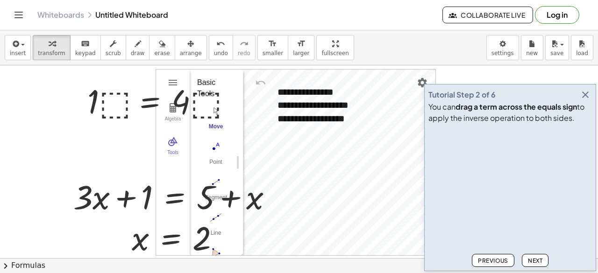
scroll to position [78, 0]
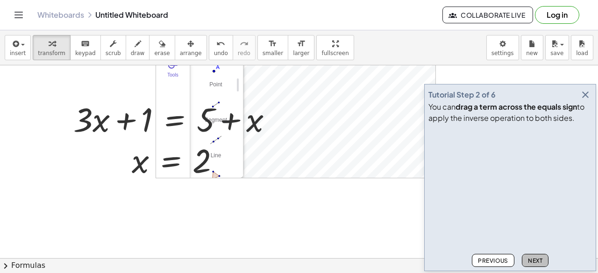
click at [538, 260] on span "Next" at bounding box center [535, 261] width 14 height 7
click at [124, 121] on div at bounding box center [177, 119] width 216 height 44
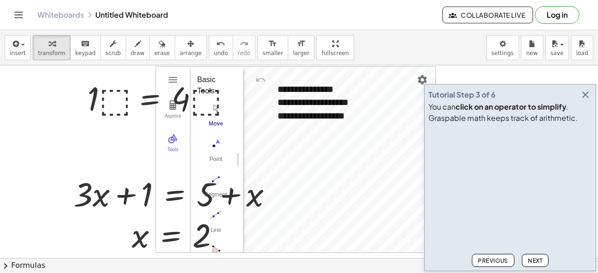
scroll to position [0, 0]
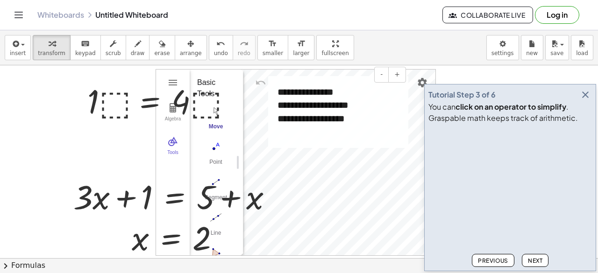
click at [260, 77] on img "Undo" at bounding box center [260, 82] width 11 height 11
drag, startPoint x: 95, startPoint y: 100, endPoint x: 91, endPoint y: 102, distance: 4.8
click at [91, 102] on div at bounding box center [162, 101] width 158 height 44
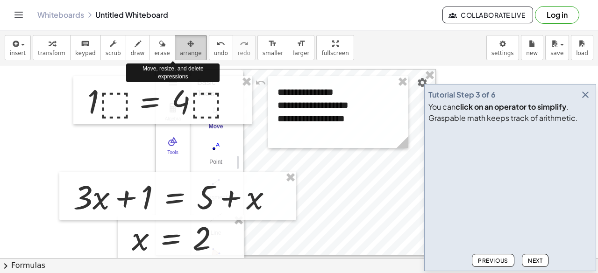
click at [180, 39] on div "button" at bounding box center [191, 43] width 22 height 11
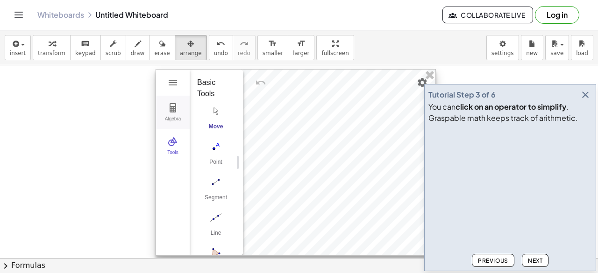
click at [176, 117] on div "Algebra" at bounding box center [173, 122] width 30 height 13
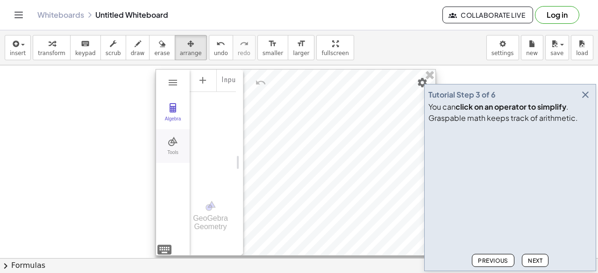
click at [172, 136] on img "Geometry" at bounding box center [172, 141] width 11 height 11
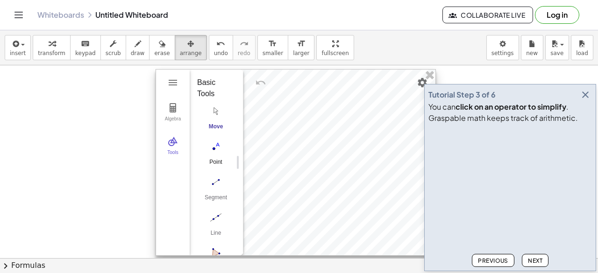
click at [215, 145] on img "Point. Select position or line, function, or curve" at bounding box center [215, 146] width 37 height 15
click at [292, 138] on div at bounding box center [295, 163] width 279 height 186
click at [218, 228] on img "Move. Drag or select object" at bounding box center [219, 239] width 22 height 22
drag, startPoint x: 213, startPoint y: 150, endPoint x: 291, endPoint y: 137, distance: 79.0
click at [291, 137] on div "Algebra Tools Input… GeoGebra Geometry Basic Tools Move Point Segment Line Poly…" at bounding box center [296, 162] width 280 height 187
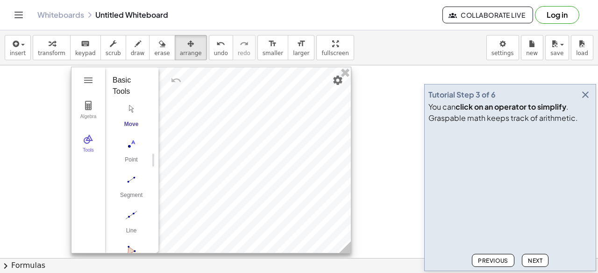
drag, startPoint x: 291, startPoint y: 137, endPoint x: 207, endPoint y: 136, distance: 84.1
click at [207, 136] on div at bounding box center [211, 160] width 279 height 186
click at [134, 145] on img "Point. Select position or line, function, or curve" at bounding box center [131, 144] width 37 height 15
click at [137, 241] on button "Move. Drag or select object" at bounding box center [134, 236] width 22 height 22
click at [129, 145] on img "Point. Select position or line, function, or curve" at bounding box center [131, 144] width 37 height 15
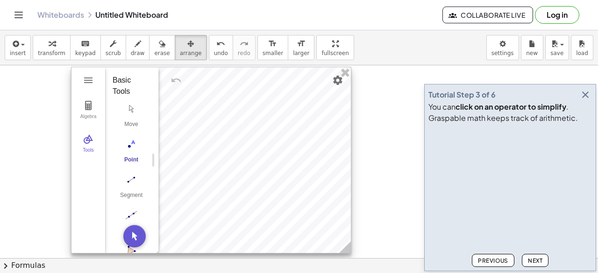
click at [202, 147] on div at bounding box center [211, 160] width 279 height 186
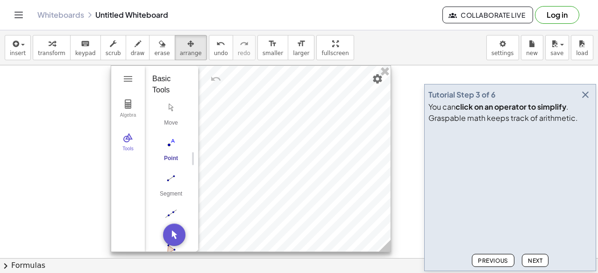
drag, startPoint x: 202, startPoint y: 147, endPoint x: 243, endPoint y: 133, distance: 42.6
click at [243, 133] on div at bounding box center [250, 159] width 279 height 186
drag, startPoint x: 164, startPoint y: 149, endPoint x: 169, endPoint y: 188, distance: 40.1
click at [169, 188] on div "Move Point Segment Line Polygon Circle with Center through Point" at bounding box center [168, 206] width 31 height 213
click at [169, 188] on button "Segment" at bounding box center [171, 188] width 37 height 34
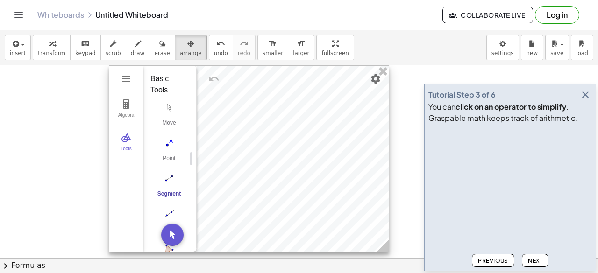
drag, startPoint x: 215, startPoint y: 177, endPoint x: 212, endPoint y: 149, distance: 28.6
click at [212, 149] on div at bounding box center [248, 159] width 279 height 186
click at [123, 140] on img "Geometry" at bounding box center [126, 137] width 11 height 11
click at [124, 149] on div "Tools" at bounding box center [126, 152] width 30 height 13
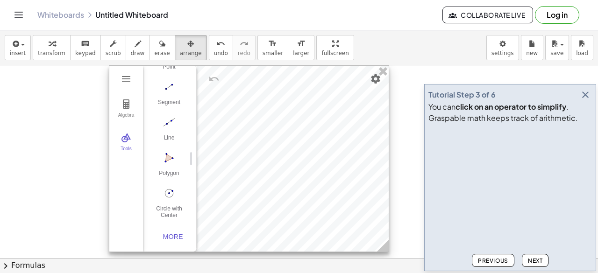
drag, startPoint x: 168, startPoint y: 157, endPoint x: 222, endPoint y: 138, distance: 57.5
click at [222, 138] on div "Algebra Tools Input… GeoGebra Geometry Basic Tools Move Point Segment Line Poly…" at bounding box center [249, 158] width 280 height 187
click at [222, 138] on div at bounding box center [248, 159] width 279 height 186
click at [128, 115] on div "Algebra" at bounding box center [126, 119] width 30 height 13
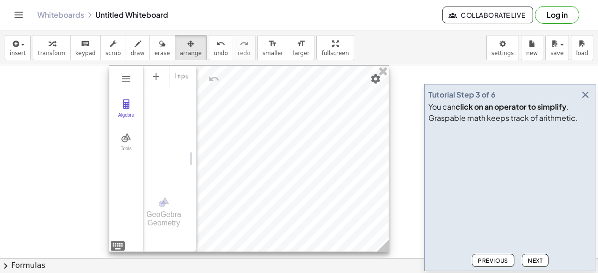
scroll to position [0, 7]
click at [154, 153] on div "Input…" at bounding box center [159, 124] width 46 height 118
click at [181, 76] on div "Input…" at bounding box center [159, 76] width 46 height 22
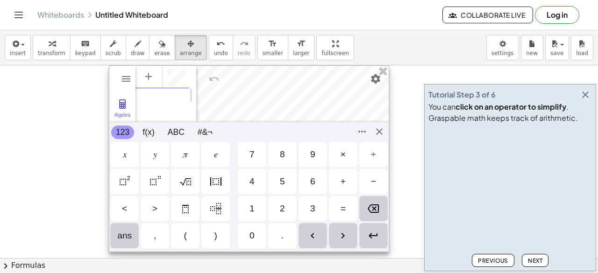
scroll to position [5, 0]
click at [282, 182] on div "5" at bounding box center [282, 181] width 5 height 11
click at [342, 186] on div "+" at bounding box center [343, 181] width 5 height 11
click at [277, 211] on div "2" at bounding box center [282, 208] width 29 height 25
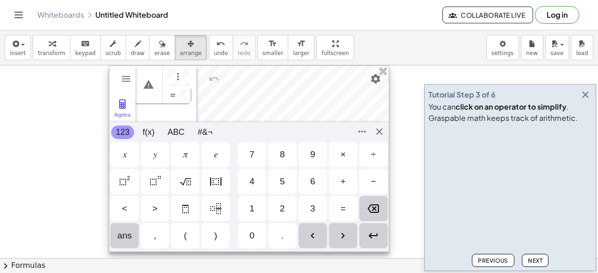
click at [352, 215] on div "=" at bounding box center [343, 208] width 29 height 25
click at [372, 207] on img "Backspace" at bounding box center [373, 208] width 11 height 11
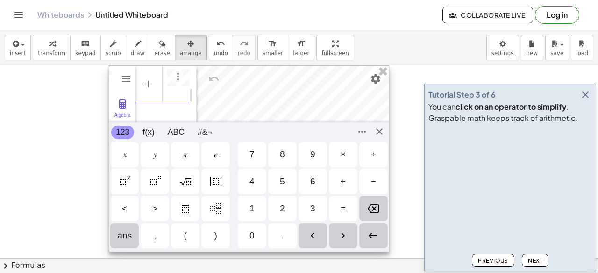
click at [372, 207] on img "Backspace" at bounding box center [373, 208] width 11 height 11
click at [126, 78] on img "Geometry" at bounding box center [126, 78] width 11 height 11
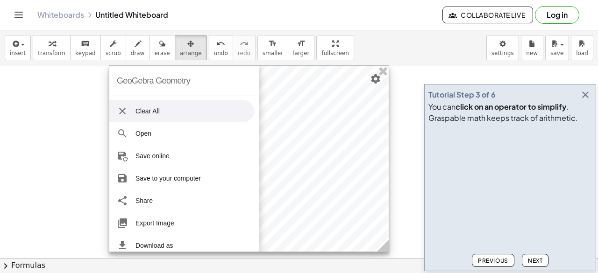
click at [295, 101] on div at bounding box center [248, 159] width 279 height 186
click at [153, 114] on li "Clear All" at bounding box center [181, 111] width 145 height 22
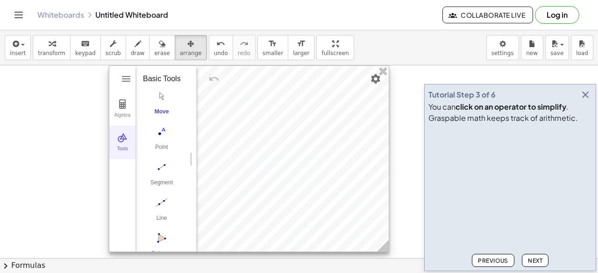
click at [113, 143] on button "Tools" at bounding box center [122, 143] width 26 height 34
click at [169, 174] on img "Segment. Select two points or positions" at bounding box center [161, 167] width 37 height 15
click at [175, 236] on img "Move. Drag or select object" at bounding box center [172, 236] width 22 height 22
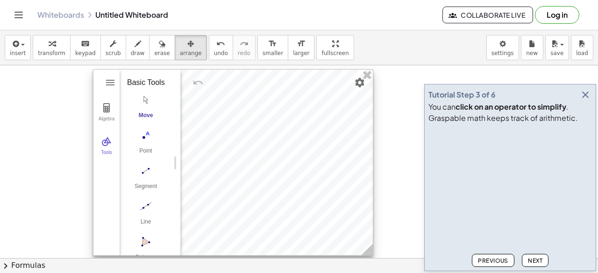
drag, startPoint x: 236, startPoint y: 158, endPoint x: 220, endPoint y: 161, distance: 16.2
click at [220, 161] on div at bounding box center [232, 163] width 279 height 186
click at [150, 157] on button "Point" at bounding box center [145, 144] width 37 height 34
click at [219, 159] on div at bounding box center [232, 162] width 279 height 186
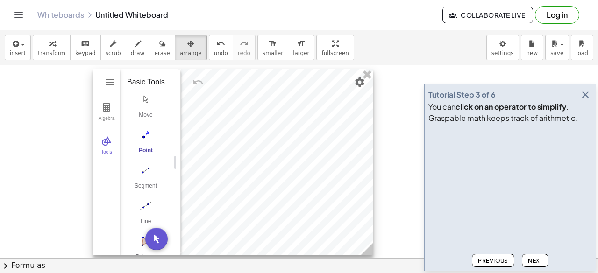
click at [219, 159] on div at bounding box center [232, 162] width 279 height 186
click at [142, 143] on img "Point. Select position or line, function, or curve" at bounding box center [145, 135] width 37 height 15
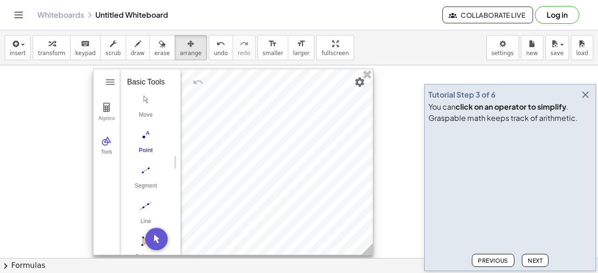
click at [142, 143] on img "Point. Select position or line, function, or curve" at bounding box center [145, 135] width 37 height 15
click at [144, 178] on img "Segment. Select two points or positions" at bounding box center [145, 170] width 37 height 15
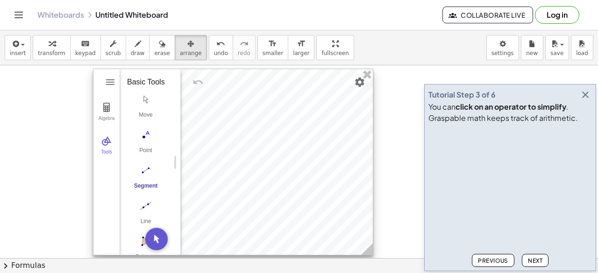
click at [144, 178] on img "Segment. Select two points or positions" at bounding box center [145, 170] width 37 height 15
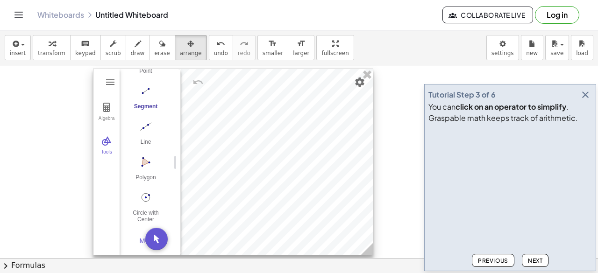
drag, startPoint x: 82, startPoint y: 98, endPoint x: 134, endPoint y: 102, distance: 51.6
click at [134, 102] on div "GeoGebra Geometry Clear All Open Save online Save to your computer Share Export…" at bounding box center [299, 258] width 598 height 387
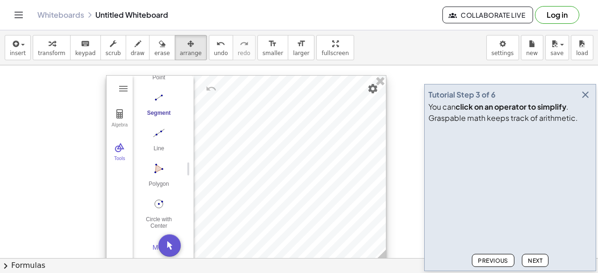
drag, startPoint x: 261, startPoint y: 80, endPoint x: 274, endPoint y: 86, distance: 14.6
click at [274, 86] on div at bounding box center [246, 169] width 279 height 186
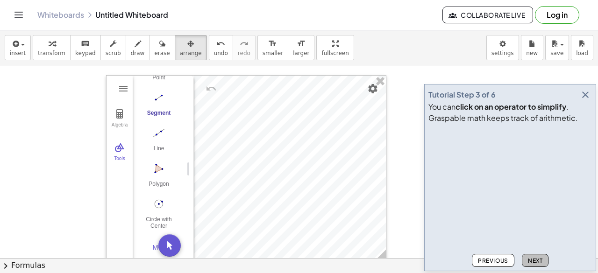
click at [530, 256] on button "Next" at bounding box center [535, 260] width 27 height 13
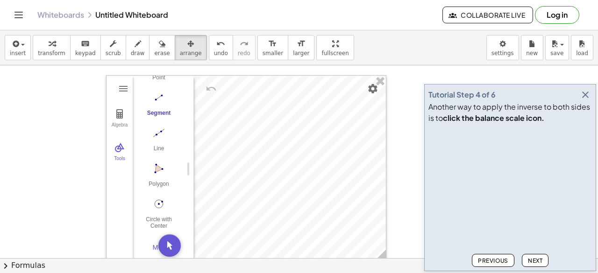
click at [534, 261] on span "Next" at bounding box center [535, 261] width 14 height 7
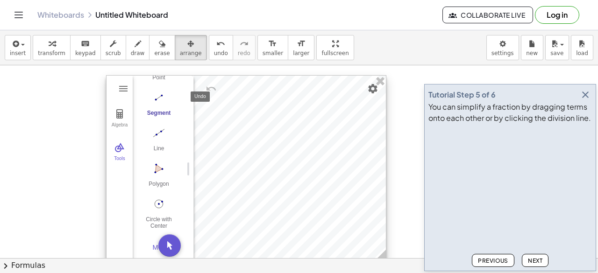
click at [212, 84] on img "Undo" at bounding box center [211, 88] width 11 height 11
click at [158, 171] on img "Polygon. Select all vertices, then first vertex again" at bounding box center [158, 168] width 37 height 15
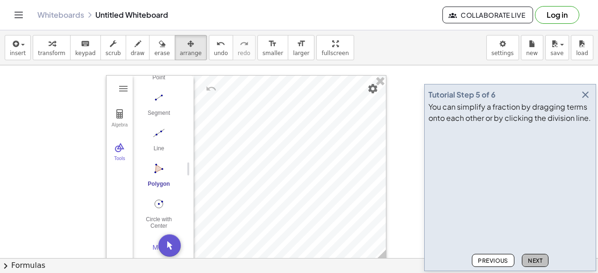
click at [529, 258] on span "Next" at bounding box center [535, 261] width 14 height 7
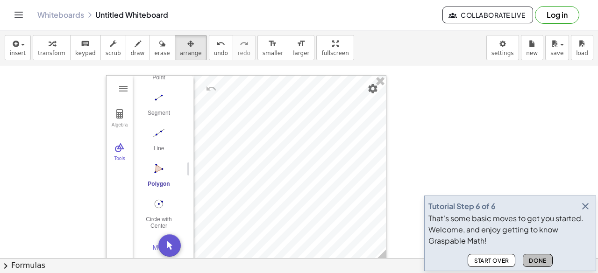
click at [537, 261] on span "Done" at bounding box center [538, 261] width 18 height 7
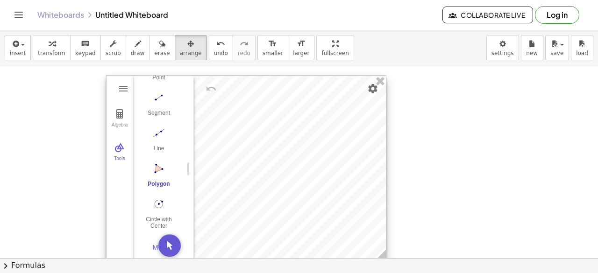
click at [149, 169] on img "Polygon. Select all vertices, then first vertex again" at bounding box center [158, 168] width 37 height 15
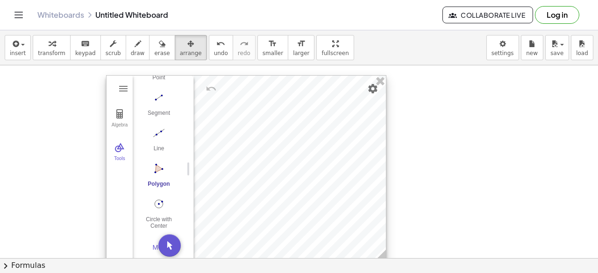
click at [149, 169] on img "Polygon. Select all vertices, then first vertex again" at bounding box center [158, 168] width 37 height 15
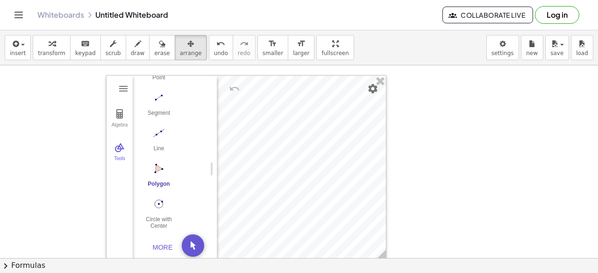
scroll to position [0, 0]
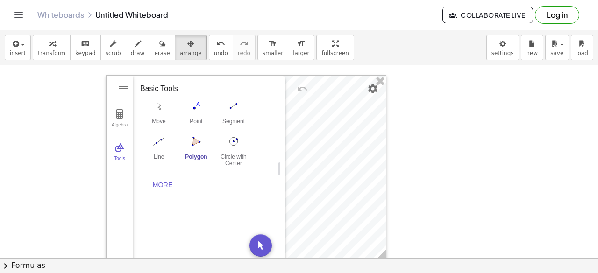
drag, startPoint x: 191, startPoint y: 172, endPoint x: 282, endPoint y: 165, distance: 91.4
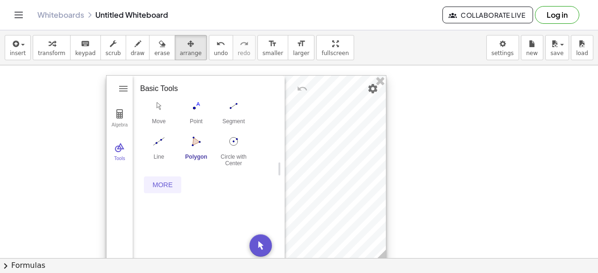
click at [158, 186] on div "More" at bounding box center [163, 184] width 30 height 7
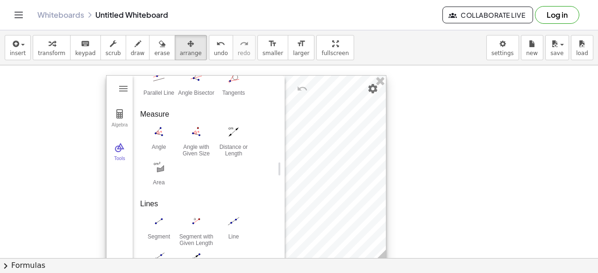
scroll to position [282, 0]
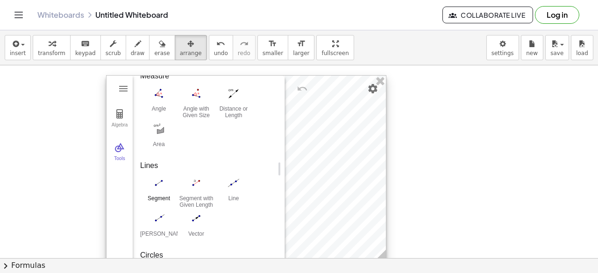
drag, startPoint x: 263, startPoint y: 244, endPoint x: 332, endPoint y: 172, distance: 99.2
click at [332, 172] on div "GeoGebra Geometry Clear All Open Save online Save to your computer Share Export…" at bounding box center [246, 168] width 280 height 187
click at [257, 243] on img "Move. Drag or select object" at bounding box center [261, 246] width 22 height 22
click at [145, 191] on button "Segment" at bounding box center [158, 192] width 37 height 34
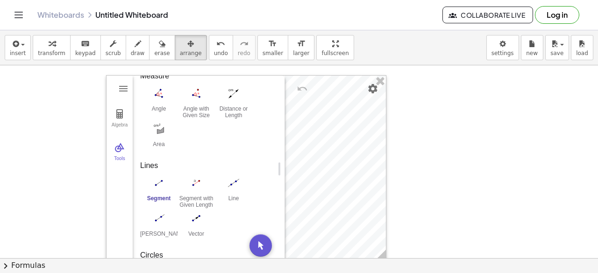
drag, startPoint x: 444, startPoint y: 129, endPoint x: 518, endPoint y: 124, distance: 74.5
click at [518, 124] on div at bounding box center [299, 258] width 598 height 387
drag, startPoint x: 518, startPoint y: 124, endPoint x: 340, endPoint y: 168, distance: 183.9
click at [340, 168] on div "GeoGebra Geometry Clear All Open Save online Save to your computer Share Export…" at bounding box center [299, 258] width 598 height 387
click at [321, 140] on div at bounding box center [246, 169] width 279 height 186
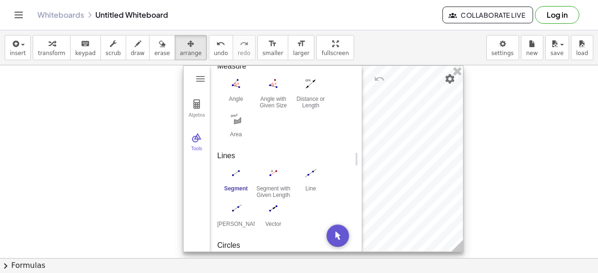
drag, startPoint x: 321, startPoint y: 140, endPoint x: 396, endPoint y: 126, distance: 77.0
click at [396, 126] on div at bounding box center [323, 159] width 279 height 186
drag, startPoint x: 233, startPoint y: 173, endPoint x: 282, endPoint y: 121, distance: 72.1
click at [282, 121] on div "Basic Tools Move Point Segment Line Polygon Circle with Center through Point Ed…" at bounding box center [281, 169] width 145 height 771
drag, startPoint x: 282, startPoint y: 121, endPoint x: 229, endPoint y: 150, distance: 60.9
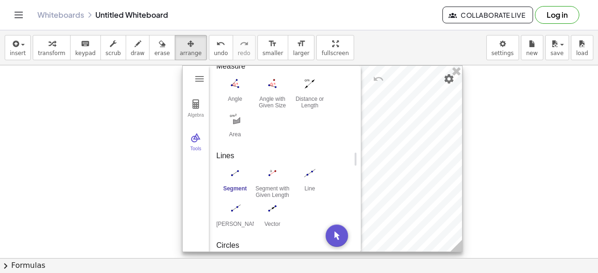
click at [229, 150] on div "Basic Tools Move Point Segment Line Polygon Circle with Center through Point Ed…" at bounding box center [281, 169] width 145 height 771
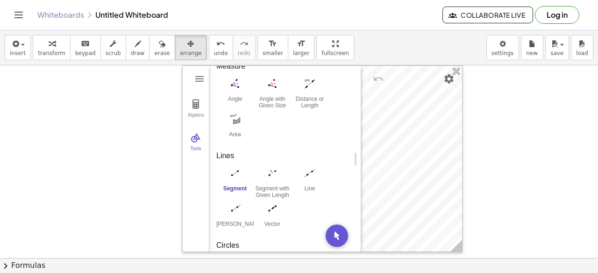
drag, startPoint x: 102, startPoint y: 126, endPoint x: 31, endPoint y: 153, distance: 76.0
click at [31, 153] on div at bounding box center [299, 258] width 598 height 387
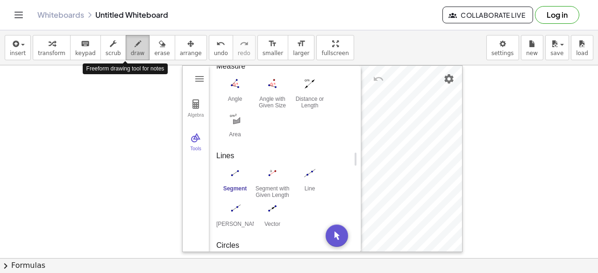
click at [131, 41] on div "button" at bounding box center [138, 43] width 14 height 11
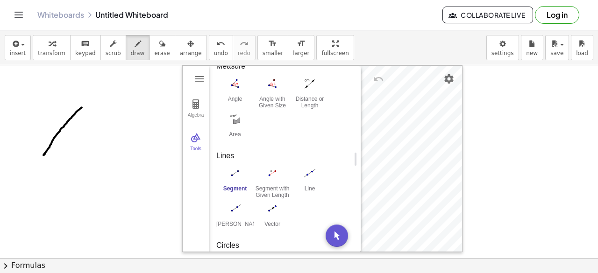
drag, startPoint x: 82, startPoint y: 107, endPoint x: 43, endPoint y: 155, distance: 61.2
click at [43, 155] on div at bounding box center [299, 258] width 598 height 387
click at [236, 180] on div at bounding box center [299, 258] width 598 height 387
click at [277, 176] on div at bounding box center [299, 258] width 598 height 387
drag, startPoint x: 277, startPoint y: 176, endPoint x: 327, endPoint y: 153, distance: 55.6
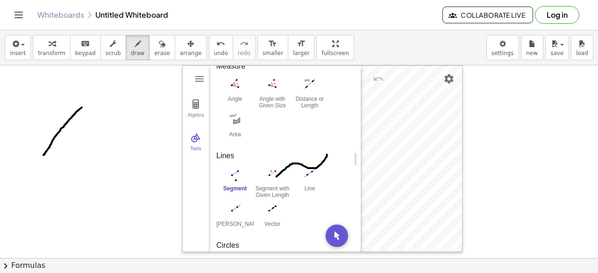
click at [327, 153] on div at bounding box center [299, 258] width 598 height 387
click at [451, 74] on div at bounding box center [299, 258] width 598 height 387
